Goal: Information Seeking & Learning: Learn about a topic

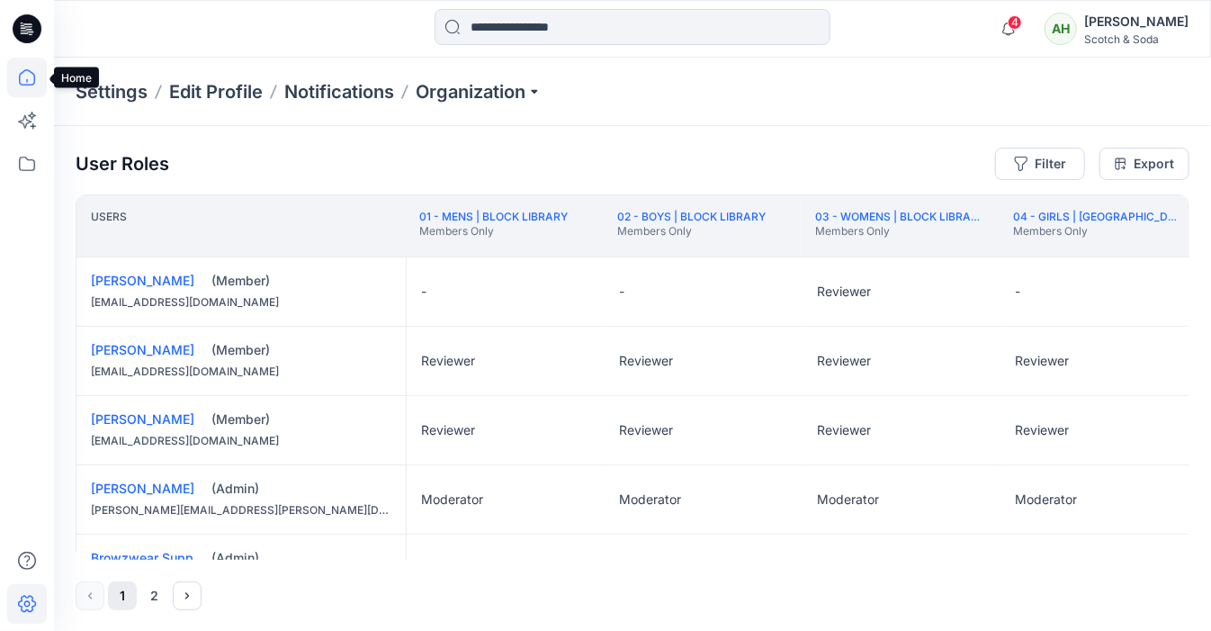
click at [37, 79] on icon at bounding box center [27, 78] width 40 height 40
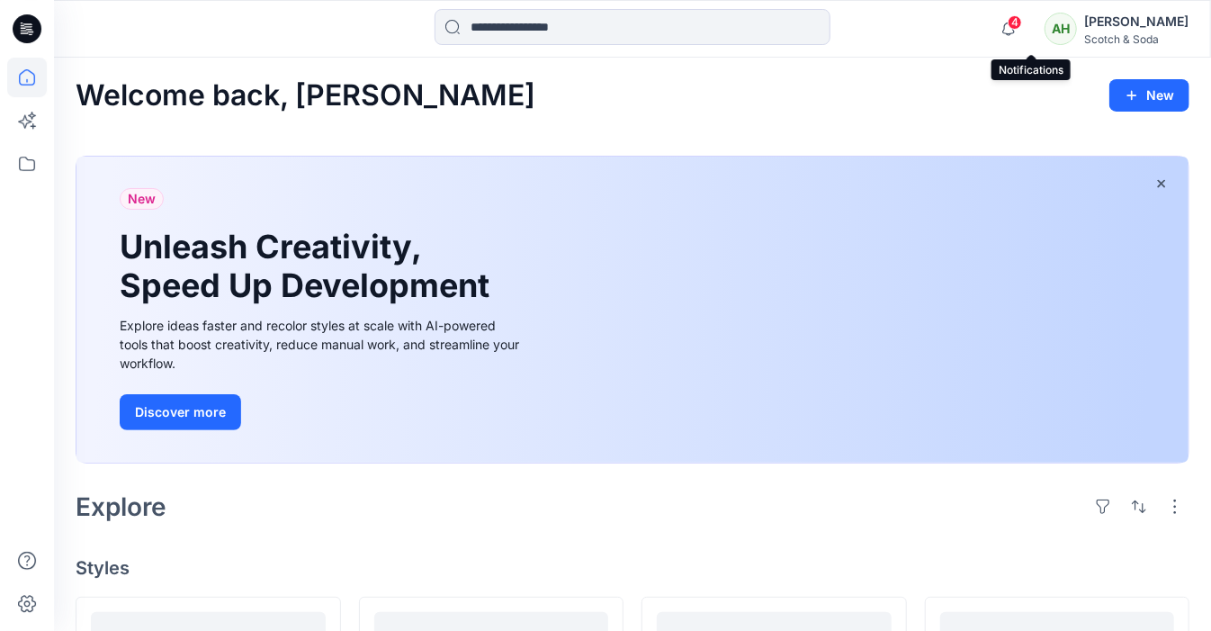
click at [1022, 27] on span "4" at bounding box center [1015, 22] width 14 height 14
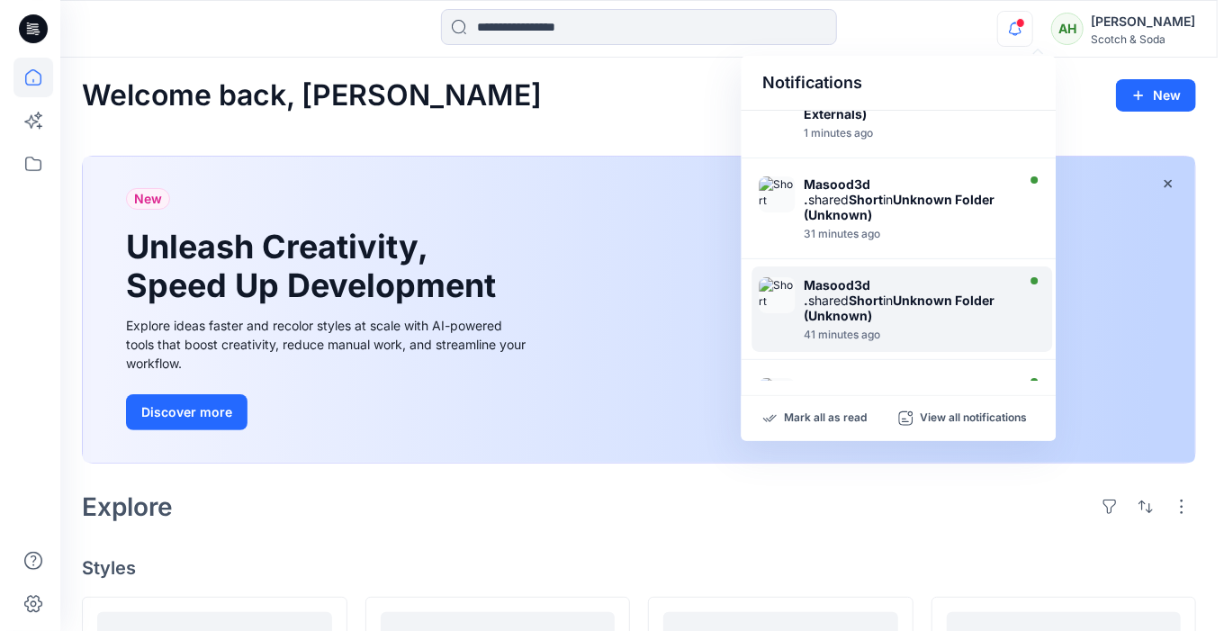
scroll to position [28, 0]
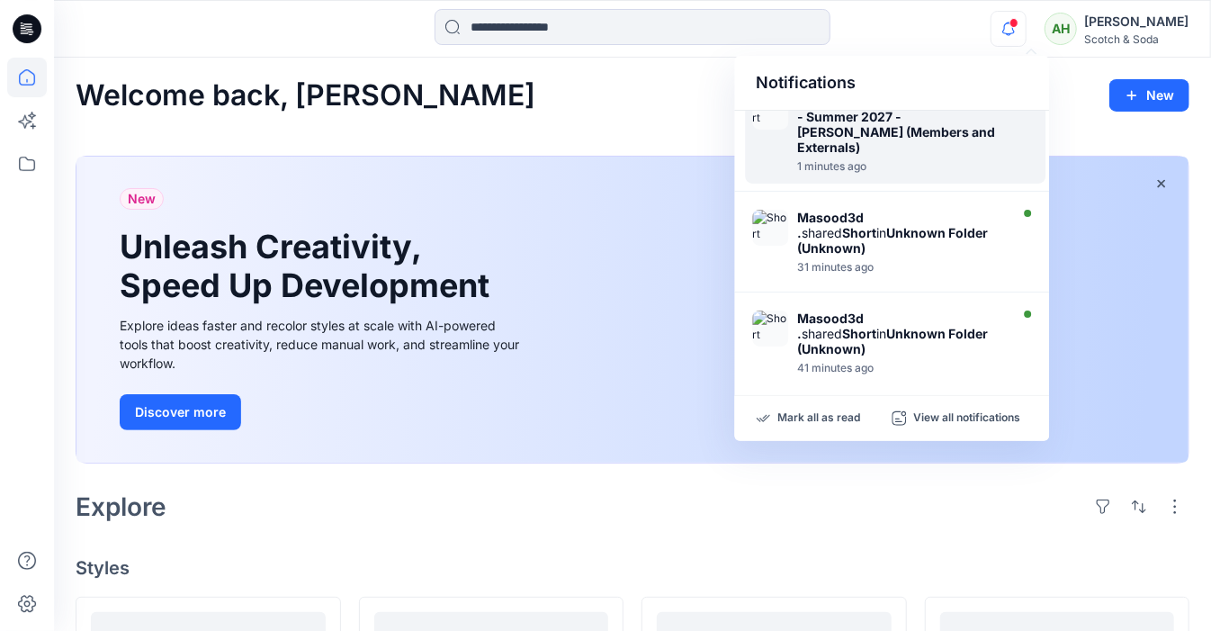
click at [898, 138] on strong "Spring - Summer 2027 - [PERSON_NAME] (Members and Externals)" at bounding box center [897, 124] width 200 height 61
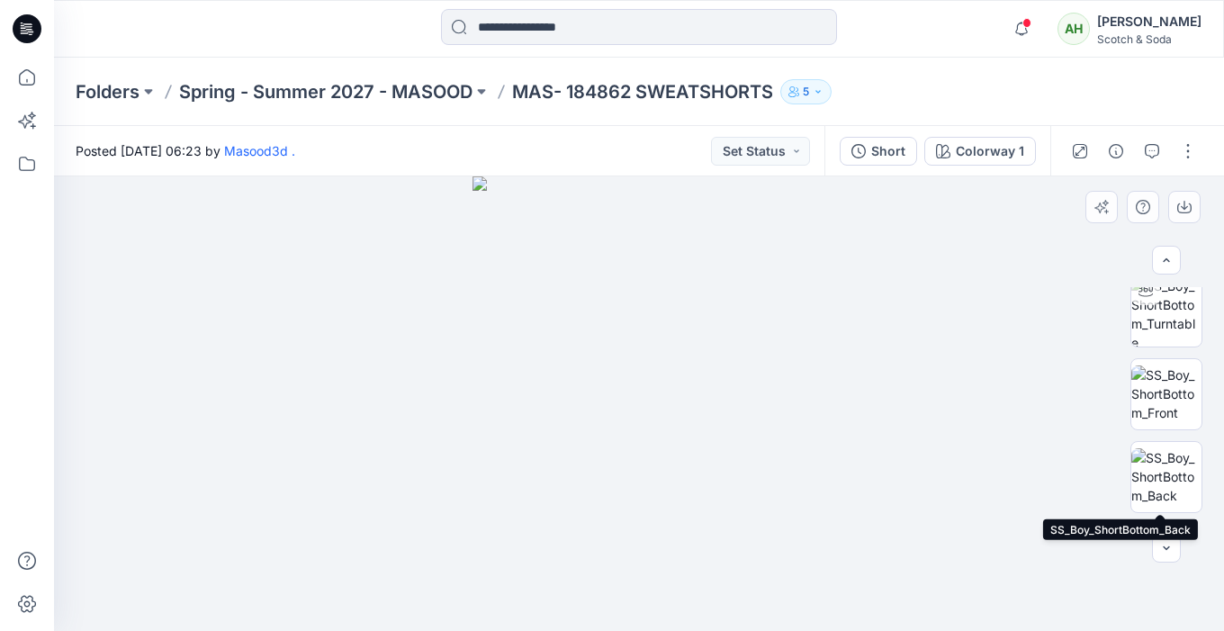
scroll to position [913, 0]
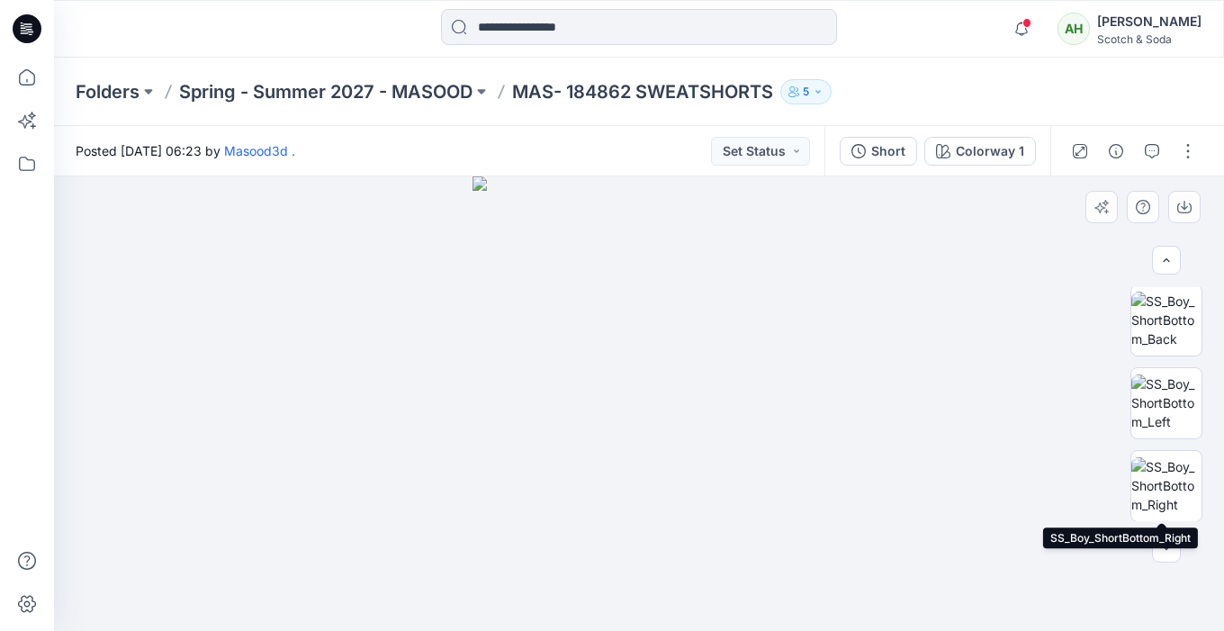
click at [1168, 465] on img at bounding box center [1166, 485] width 70 height 57
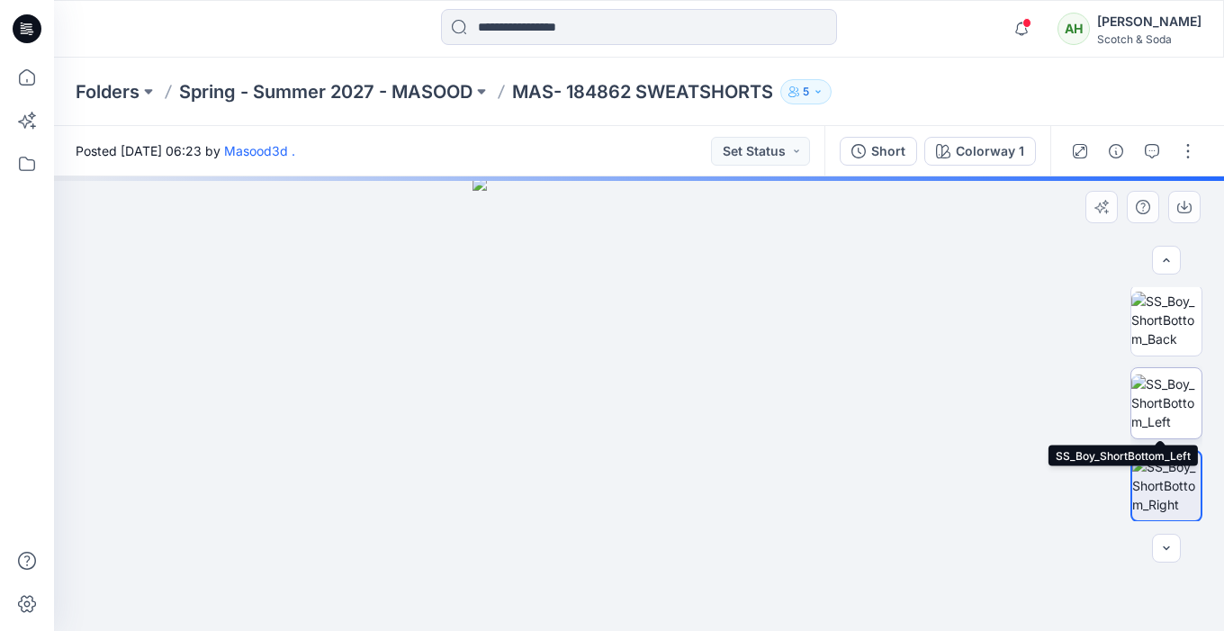
click at [1156, 409] on img at bounding box center [1166, 402] width 70 height 57
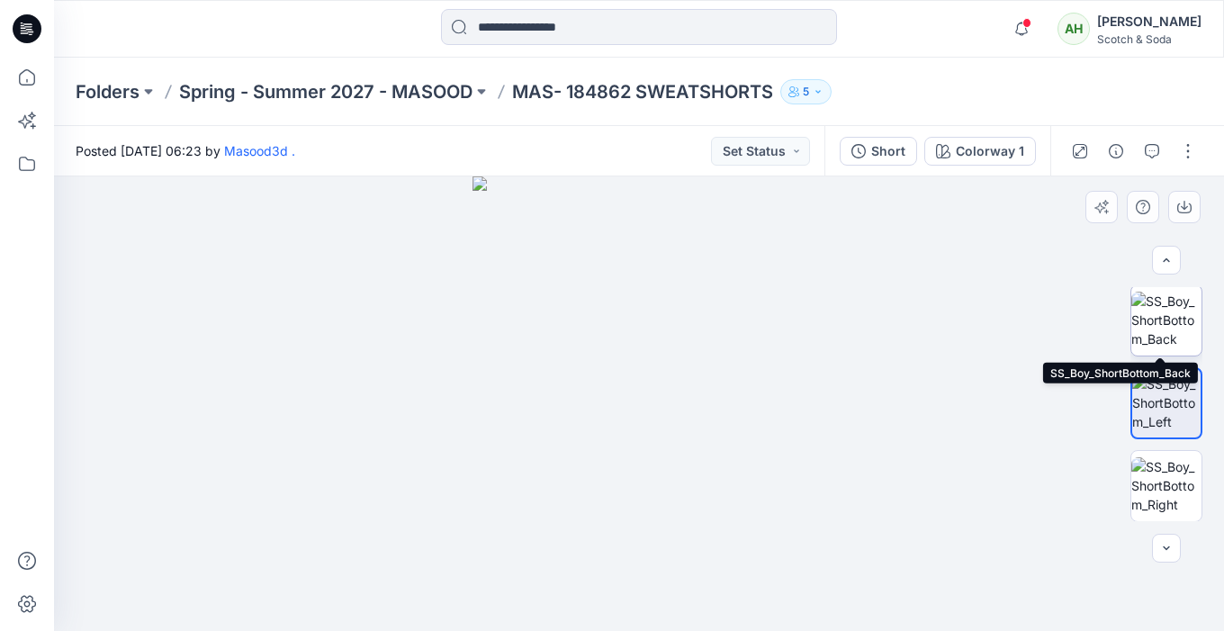
click at [1155, 329] on img at bounding box center [1166, 320] width 70 height 57
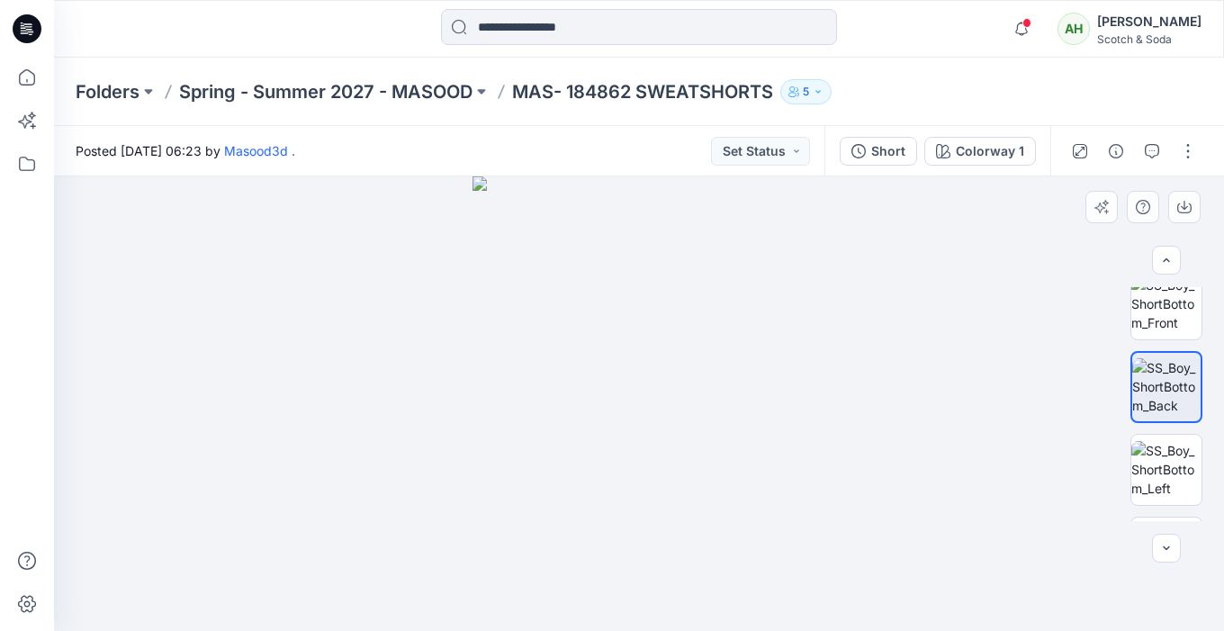
scroll to position [814, 0]
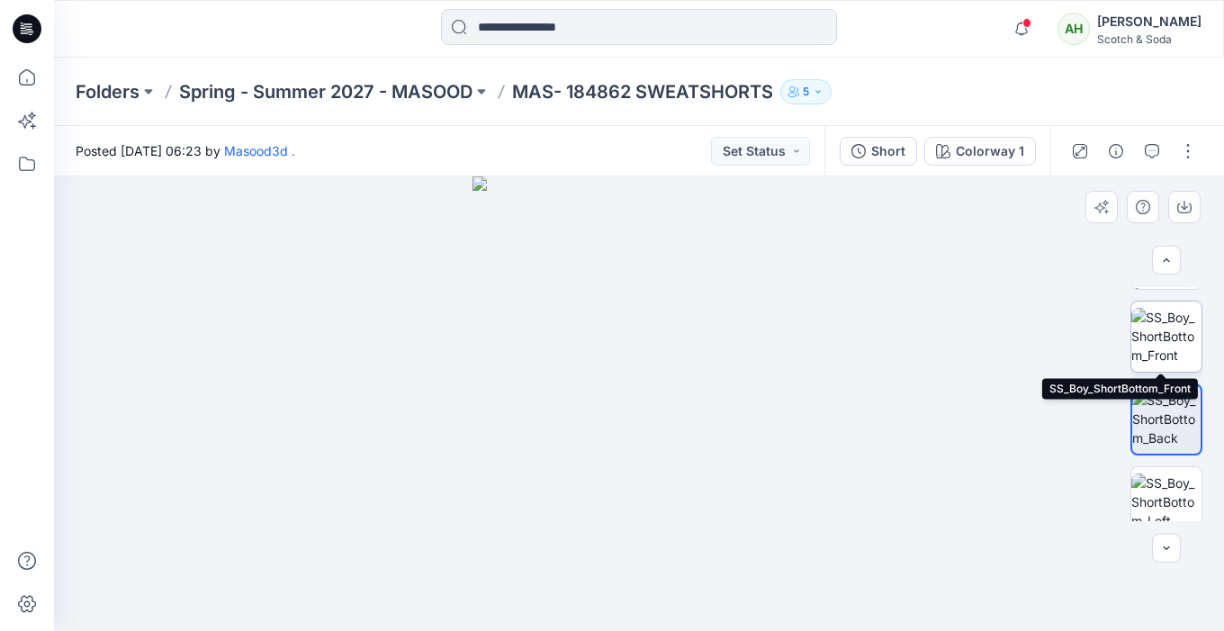
click at [1155, 327] on img at bounding box center [1166, 336] width 70 height 57
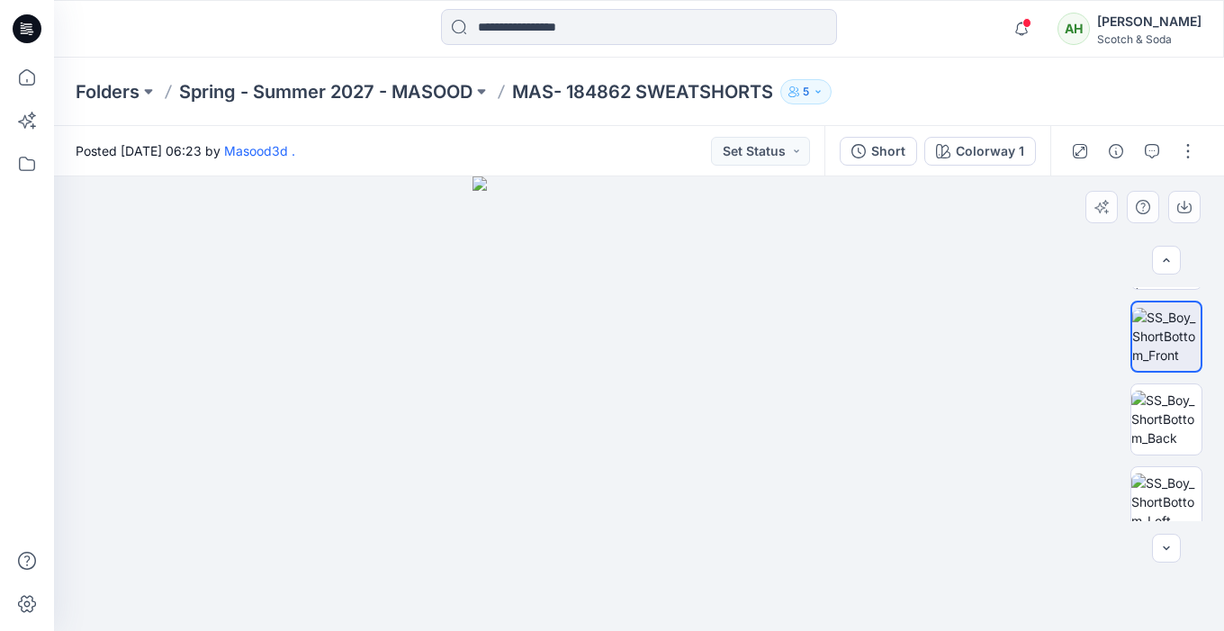
scroll to position [494, 0]
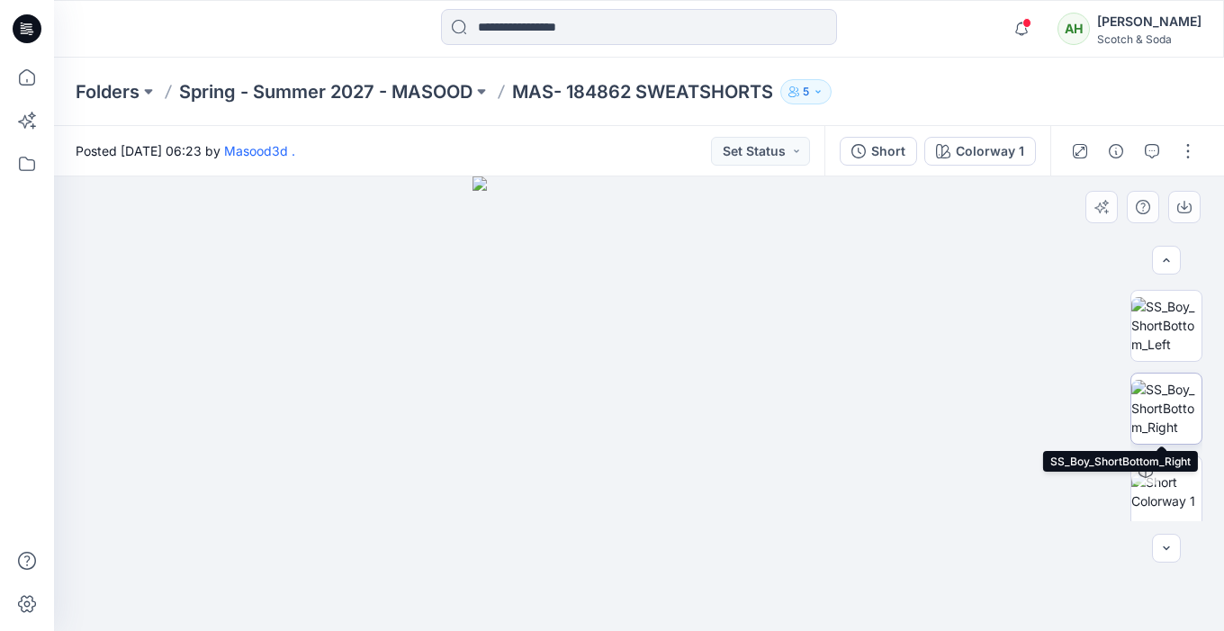
click at [1146, 399] on img at bounding box center [1166, 408] width 70 height 57
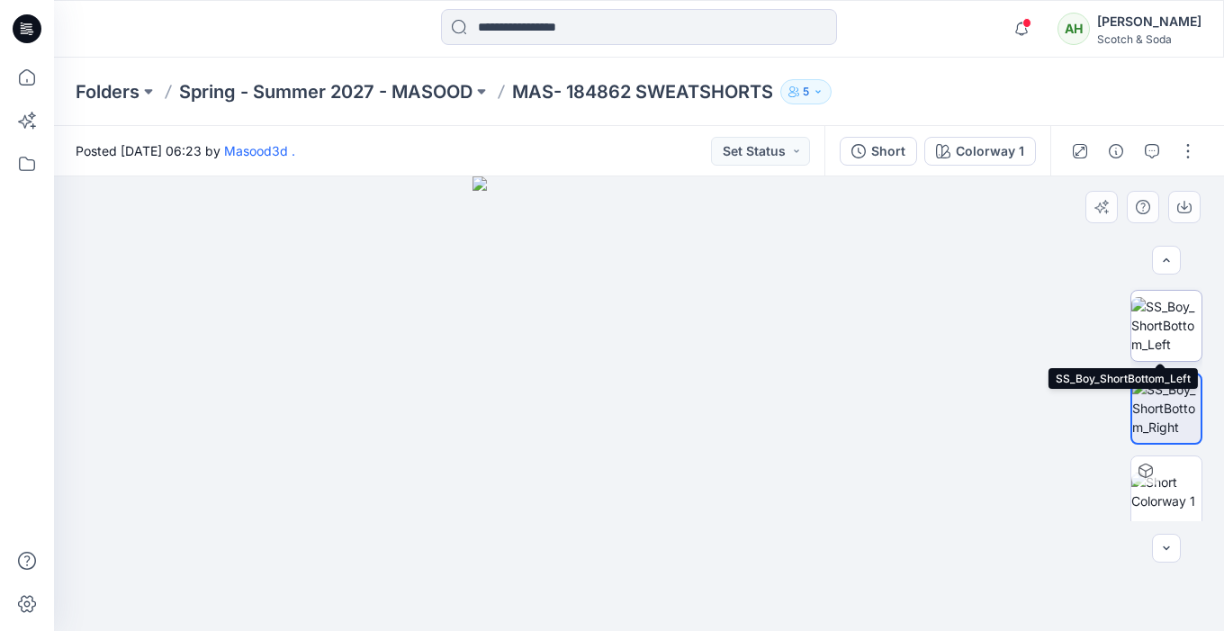
click at [1145, 327] on img at bounding box center [1166, 325] width 70 height 57
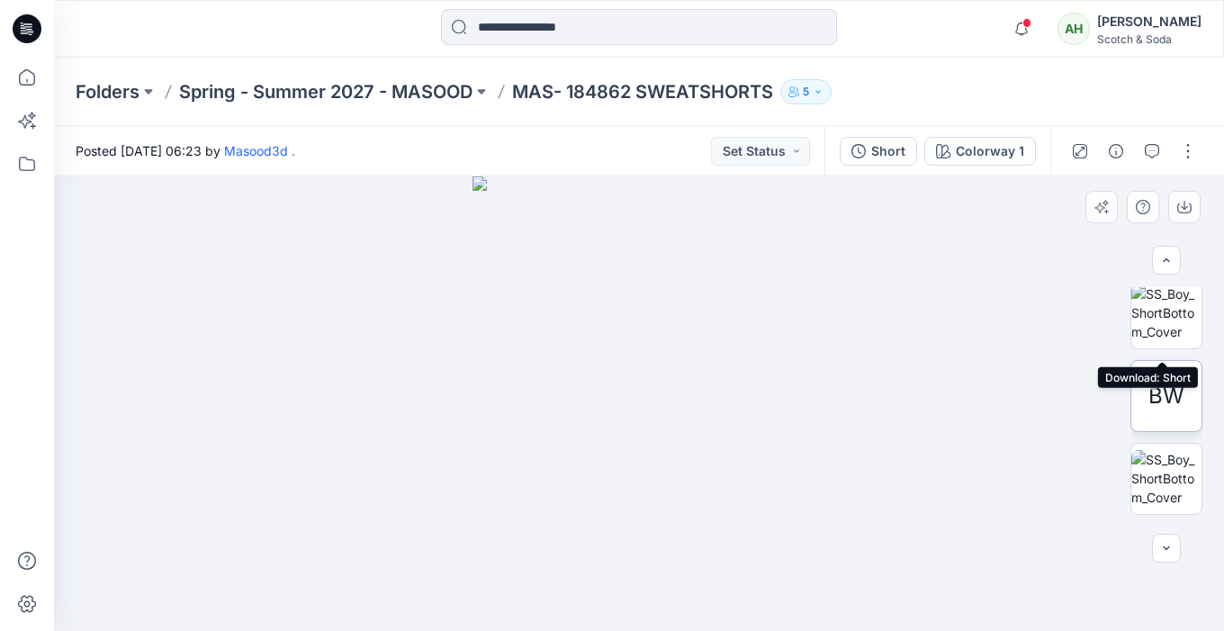
scroll to position [0, 0]
click at [1146, 324] on img at bounding box center [1166, 322] width 70 height 57
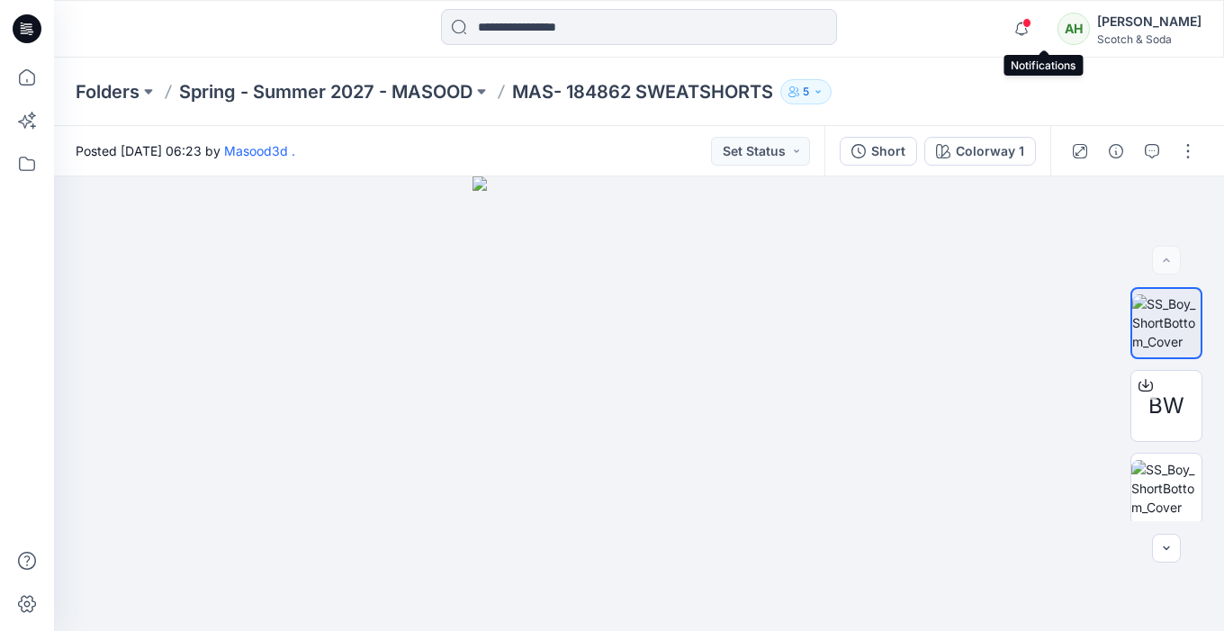
click at [1031, 18] on span at bounding box center [1026, 23] width 9 height 10
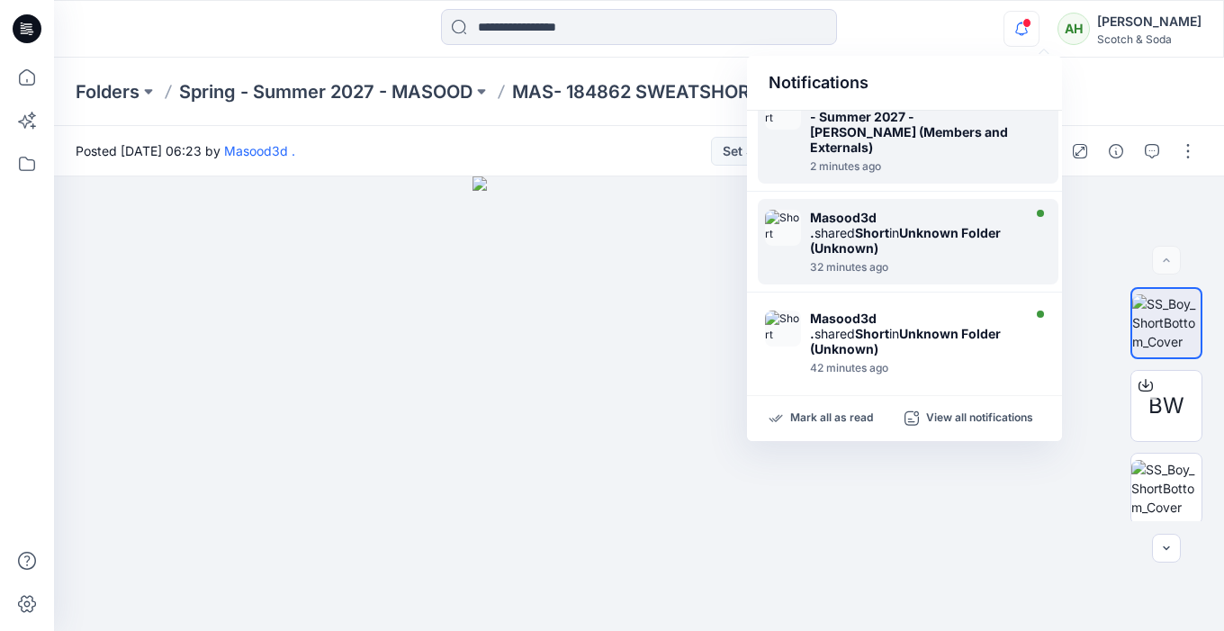
click at [889, 225] on strong "Short" at bounding box center [872, 232] width 34 height 15
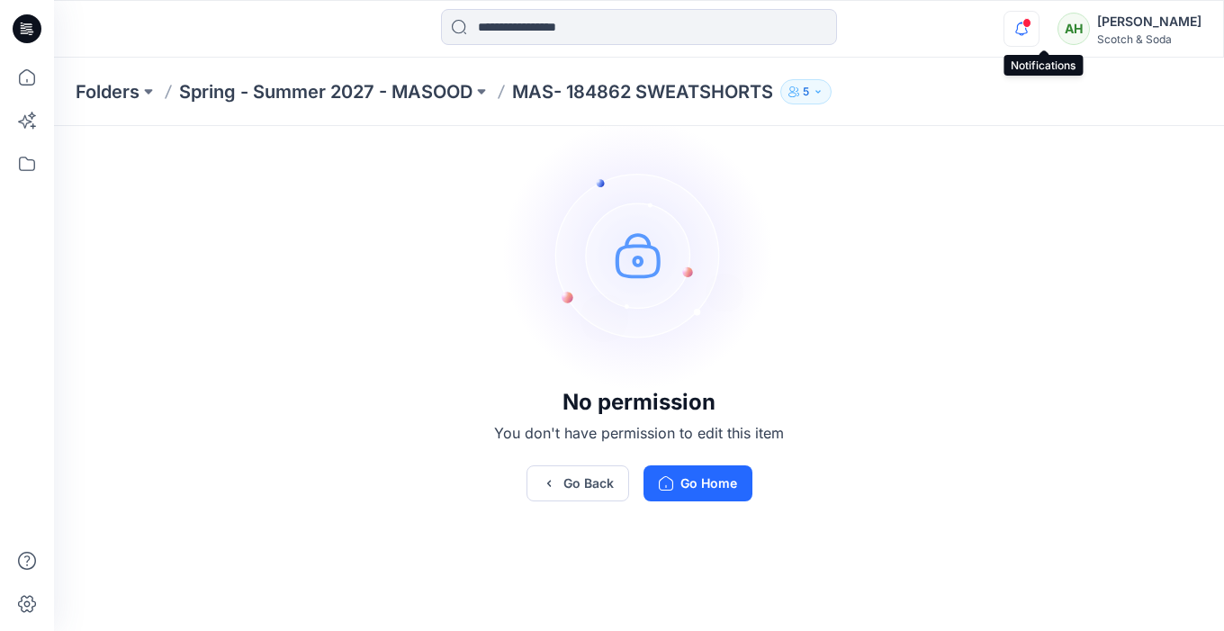
click at [1038, 23] on icon "button" at bounding box center [1021, 29] width 34 height 36
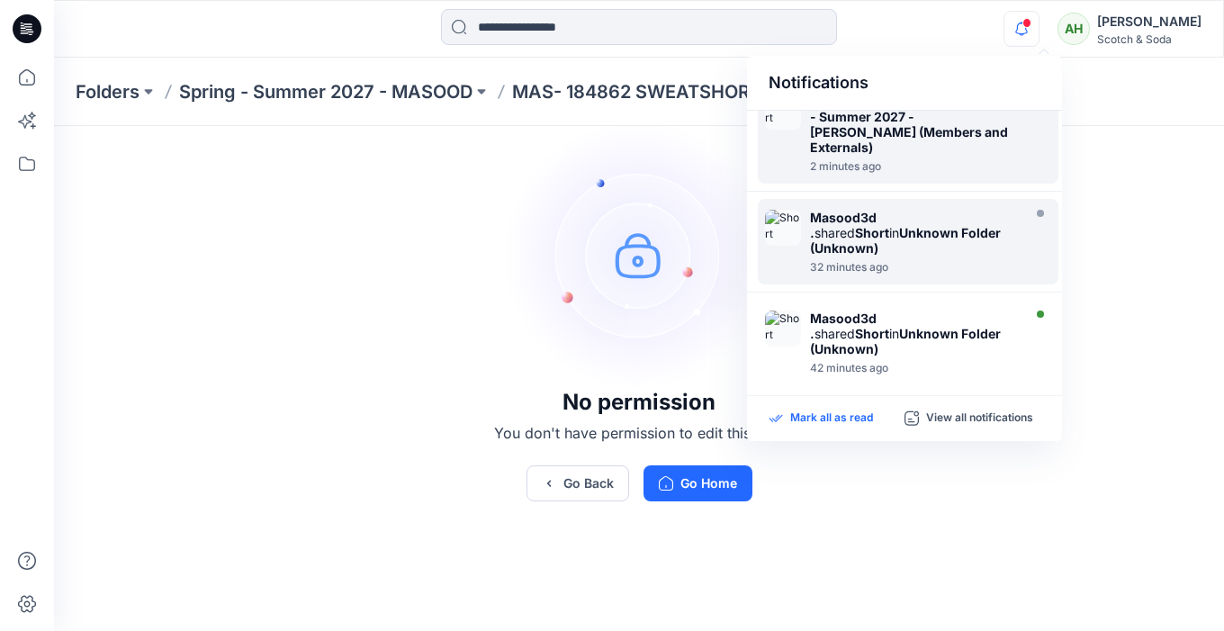
click at [821, 414] on p "Mark all as read" at bounding box center [831, 418] width 83 height 16
click at [946, 131] on strong "Spring - Summer 2027 - [PERSON_NAME] (Members and Externals)" at bounding box center [910, 124] width 200 height 61
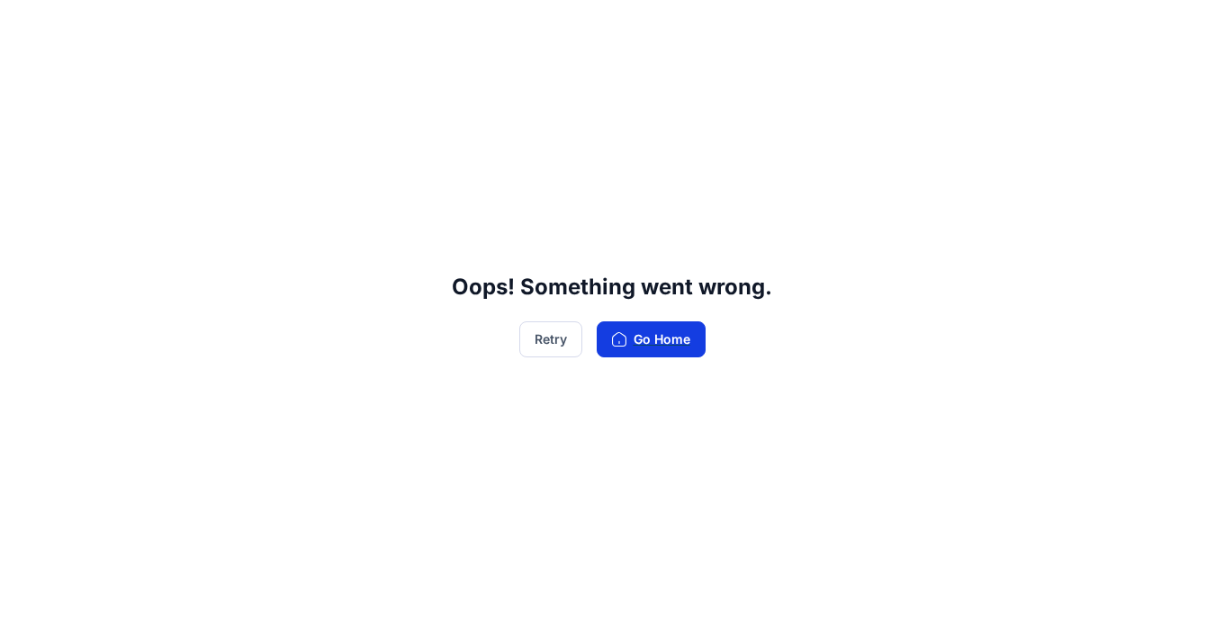
click at [642, 336] on button "Go Home" at bounding box center [651, 339] width 109 height 36
click at [664, 343] on button "Go Home" at bounding box center [651, 339] width 109 height 36
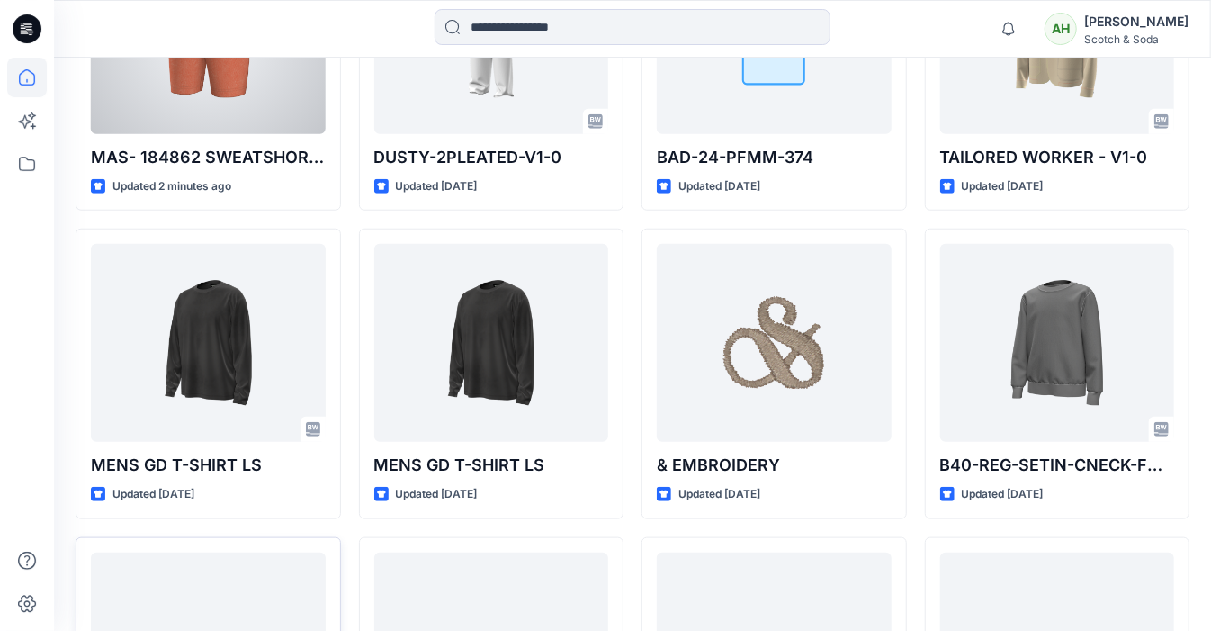
scroll to position [754, 0]
